Goal: Task Accomplishment & Management: Use online tool/utility

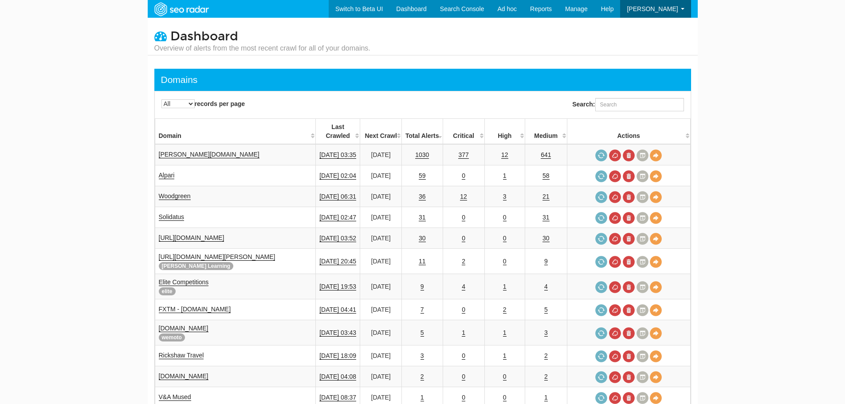
select select "-1"
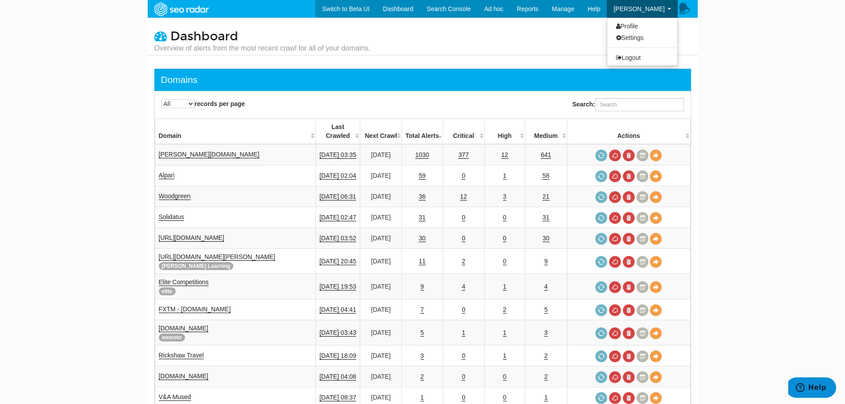
click at [659, 15] on link "Suze Taylor" at bounding box center [642, 9] width 71 height 18
click at [641, 52] on link "Logout" at bounding box center [642, 58] width 70 height 12
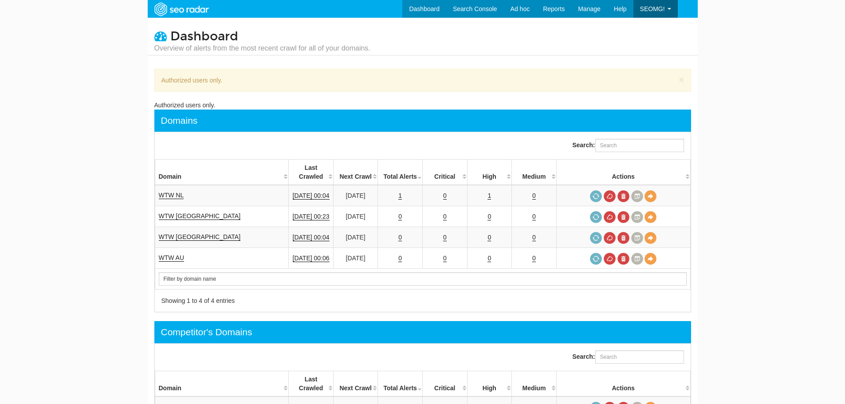
scroll to position [35, 0]
click at [402, 192] on link "1" at bounding box center [400, 196] width 4 height 8
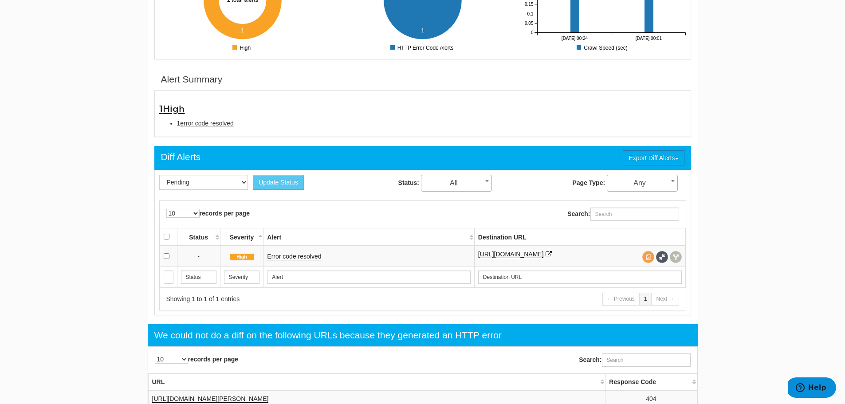
scroll to position [222, 0]
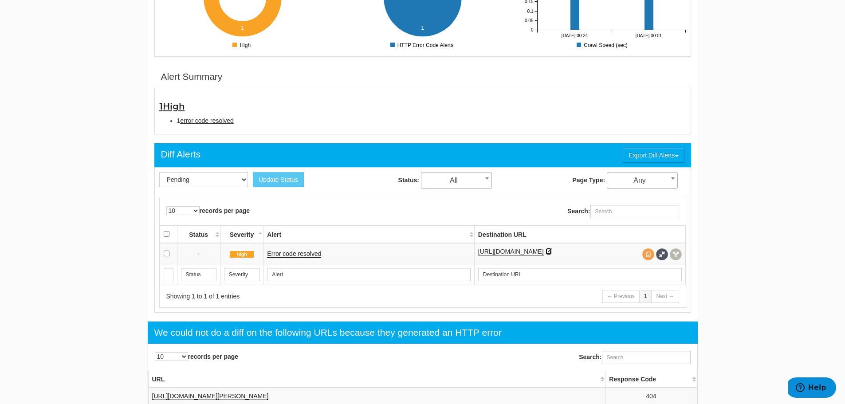
click at [552, 249] on icon at bounding box center [549, 251] width 6 height 6
click at [297, 252] on link "Error code resolved" at bounding box center [294, 254] width 54 height 8
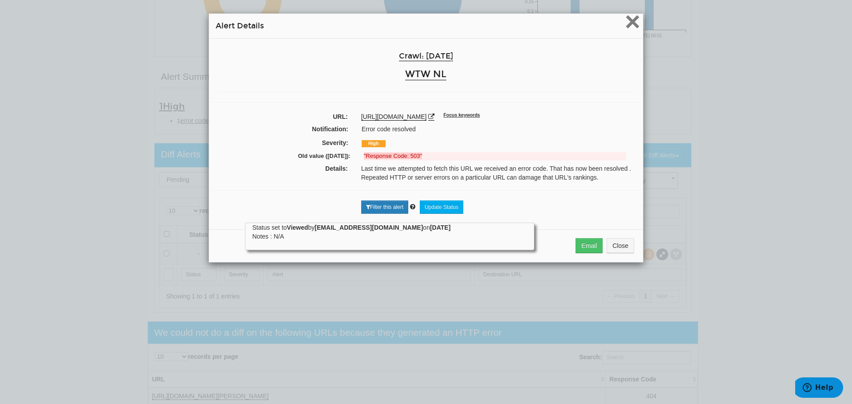
click at [629, 19] on span "×" at bounding box center [632, 22] width 16 height 30
